Goal: Transaction & Acquisition: Purchase product/service

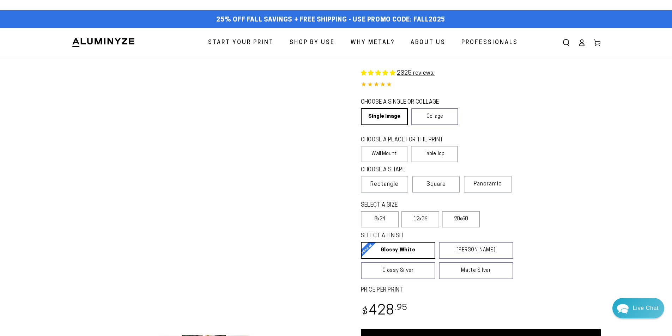
select select "**********"
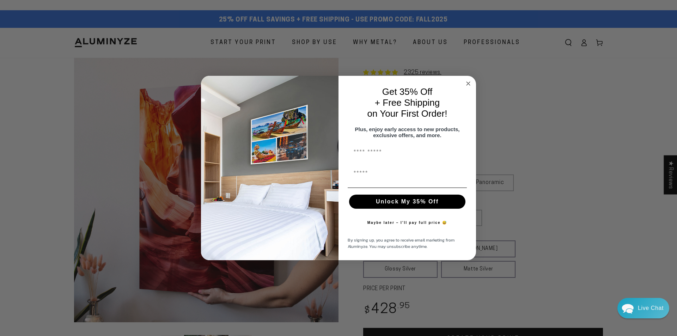
click at [466, 80] on circle "Close dialog" at bounding box center [469, 83] width 8 height 8
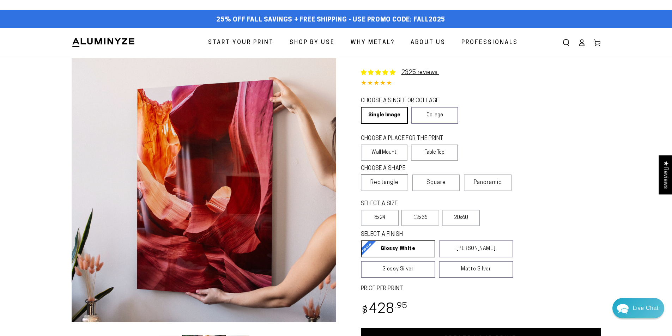
click at [386, 183] on span "Rectangle" at bounding box center [384, 182] width 28 height 8
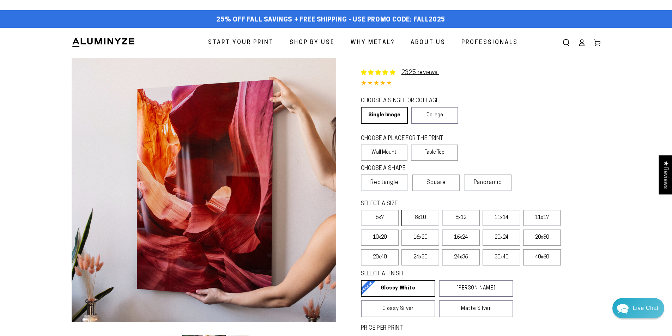
click at [420, 215] on label "8x10" at bounding box center [420, 218] width 38 height 16
click at [433, 154] on label "Table Top" at bounding box center [434, 153] width 47 height 16
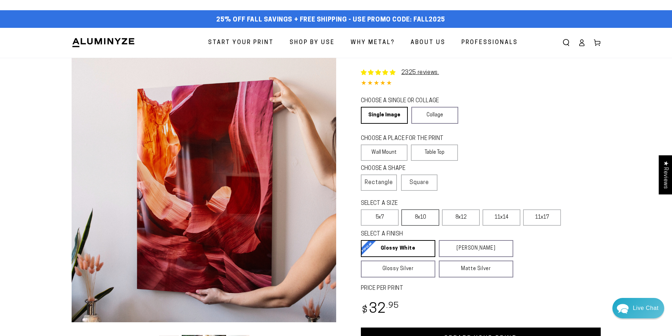
click at [420, 218] on label "8x10" at bounding box center [420, 218] width 38 height 16
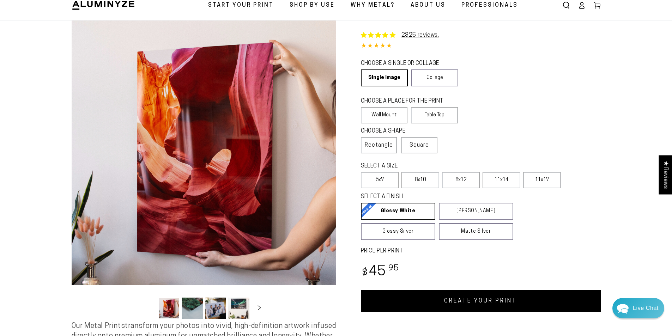
scroll to position [35, 0]
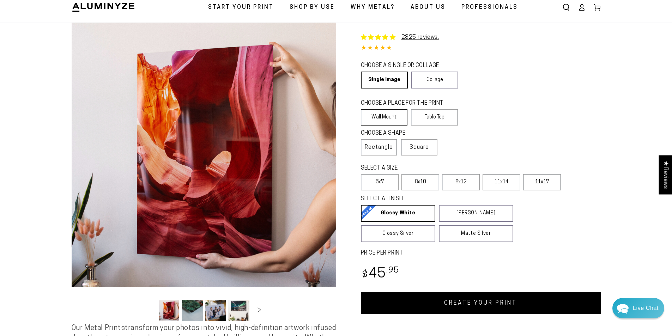
click at [388, 112] on label "Wall Mount" at bounding box center [384, 117] width 47 height 16
